Goal: Transaction & Acquisition: Purchase product/service

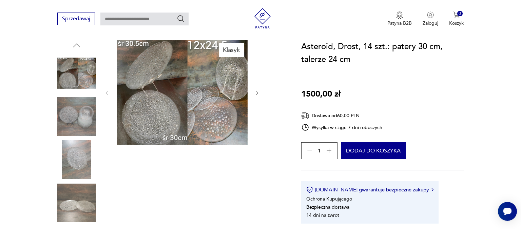
click at [76, 118] on img at bounding box center [76, 116] width 39 height 39
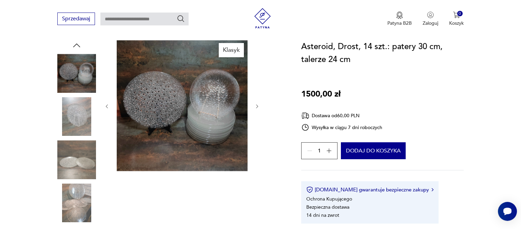
click at [258, 105] on icon "button" at bounding box center [257, 107] width 6 height 6
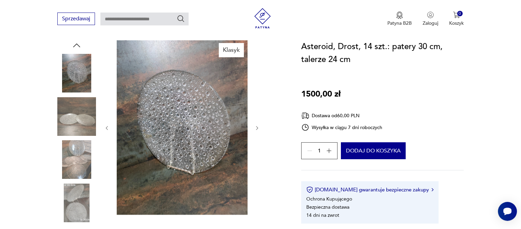
click at [258, 128] on icon "button" at bounding box center [257, 129] width 6 height 6
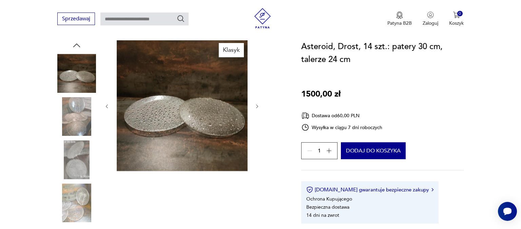
click at [258, 128] on div at bounding box center [182, 106] width 156 height 132
click at [257, 105] on icon "button" at bounding box center [257, 106] width 2 height 4
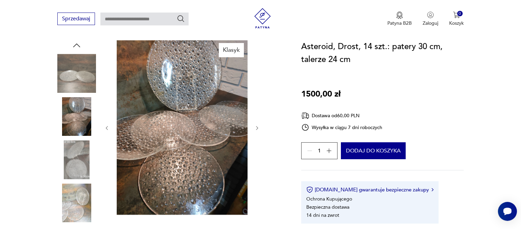
click at [257, 105] on div at bounding box center [182, 128] width 156 height 176
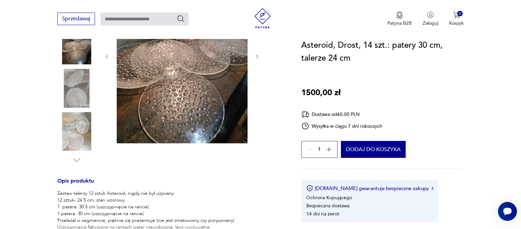
scroll to position [179, 0]
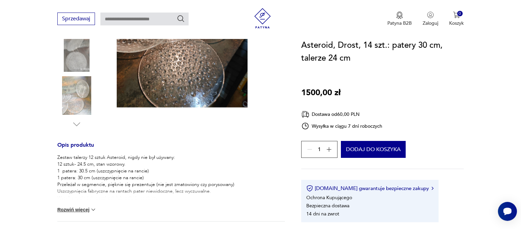
click at [96, 209] on img at bounding box center [93, 210] width 7 height 7
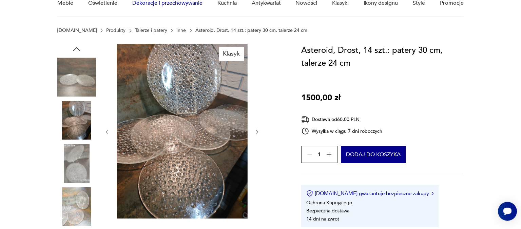
scroll to position [0, 0]
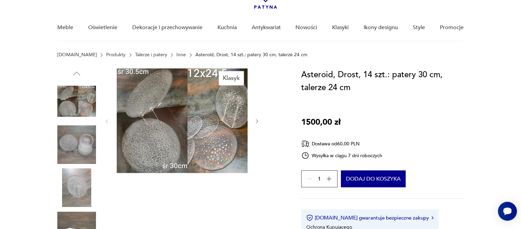
scroll to position [36, 0]
